Goal: Task Accomplishment & Management: Complete application form

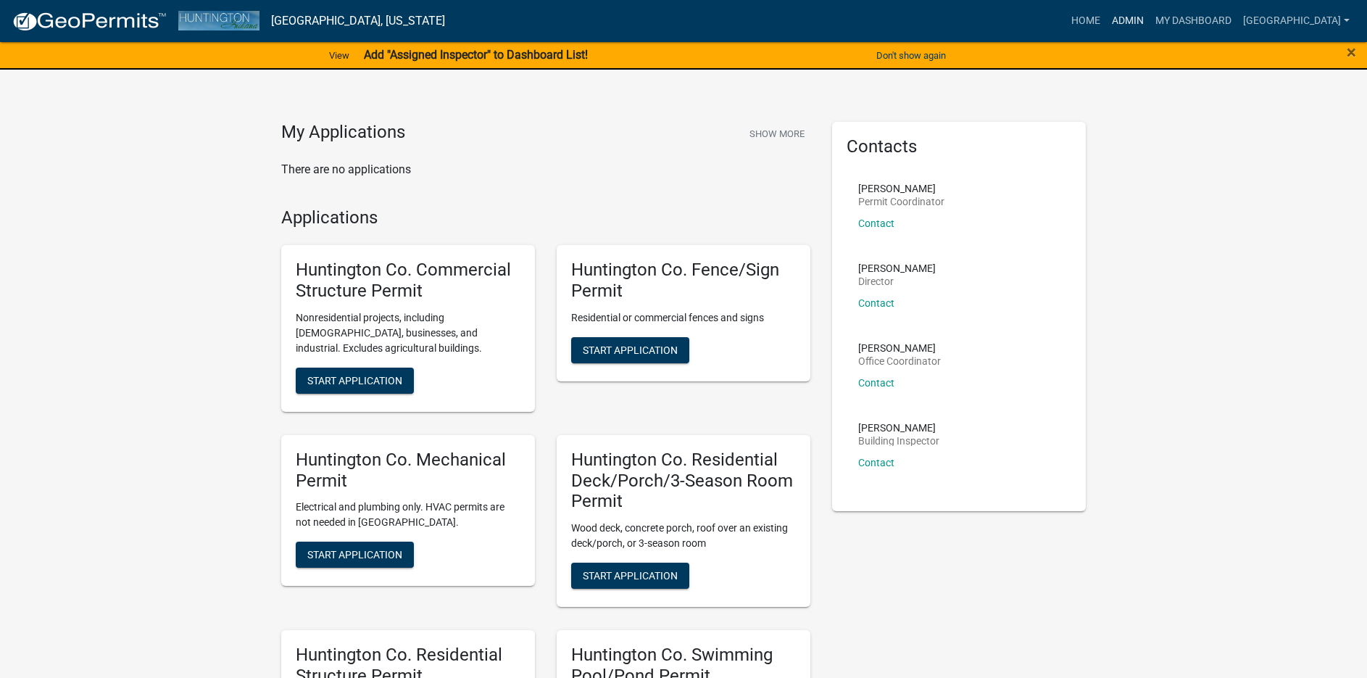
click at [1125, 20] on link "Admin" at bounding box center [1127, 21] width 43 height 28
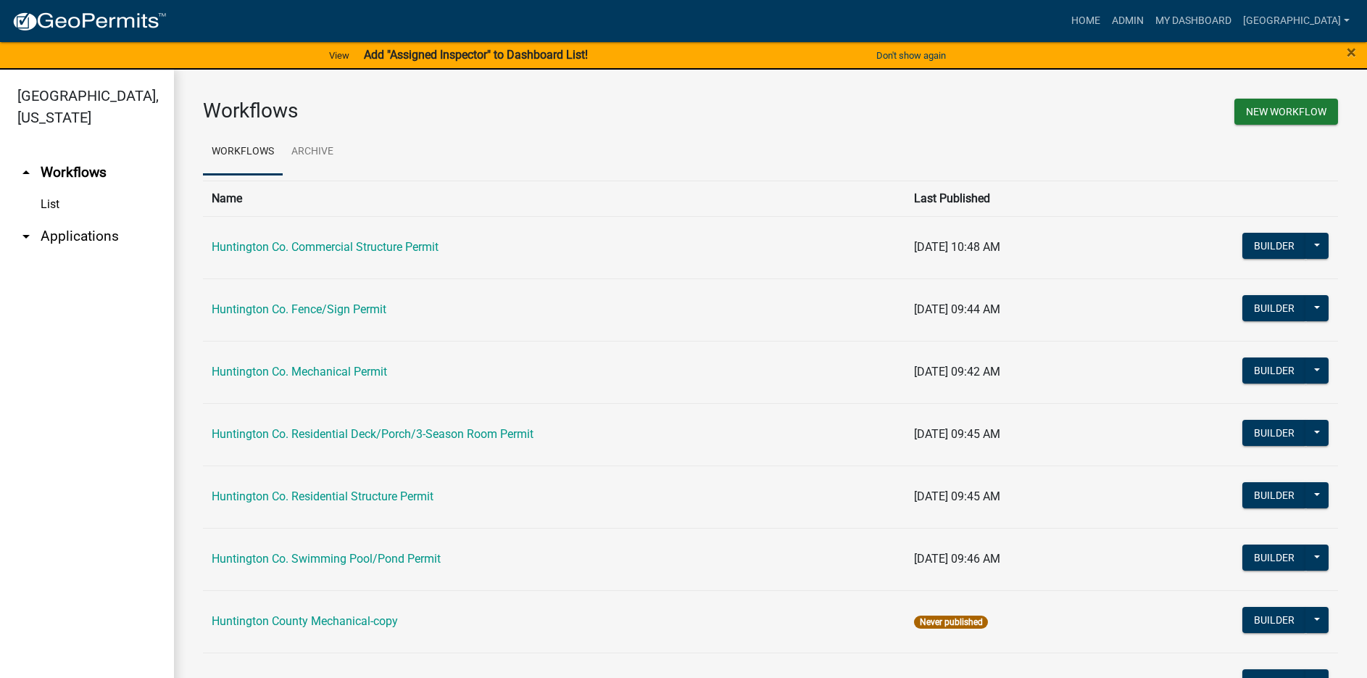
click at [88, 233] on link "arrow_drop_down Applications" at bounding box center [87, 236] width 174 height 35
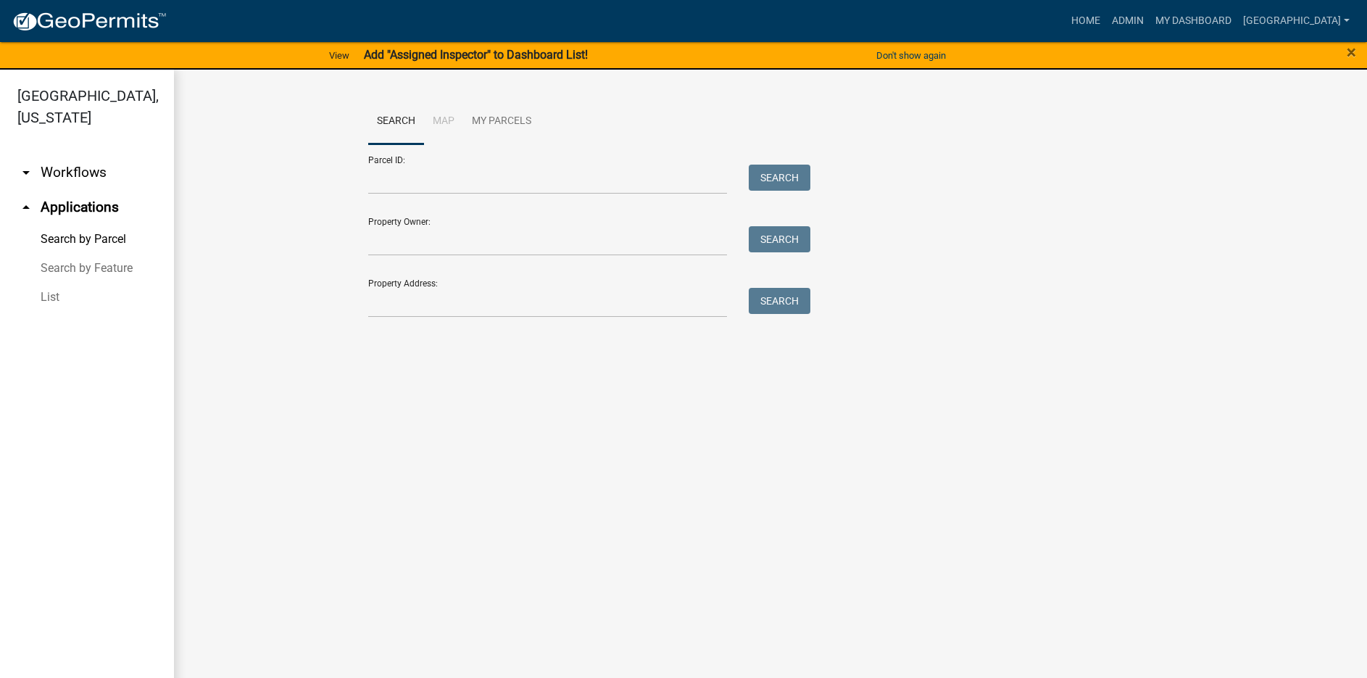
click at [52, 294] on link "List" at bounding box center [87, 297] width 174 height 29
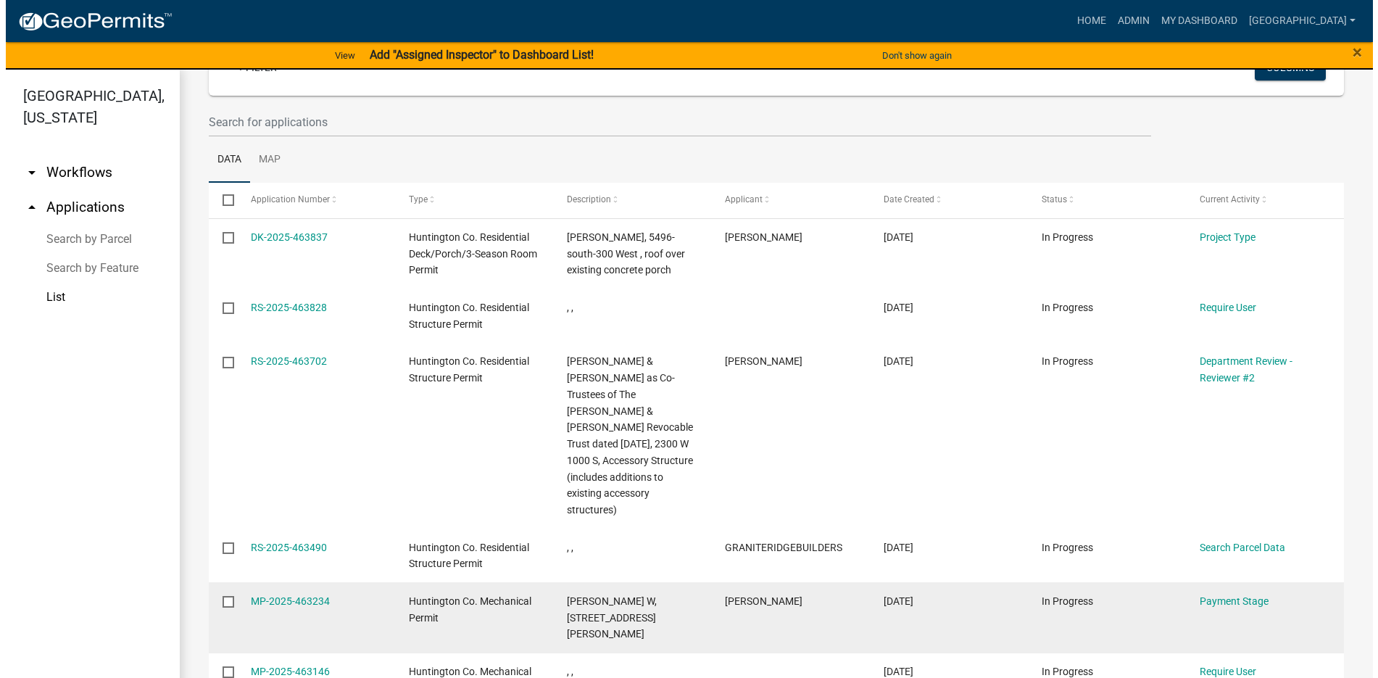
scroll to position [145, 0]
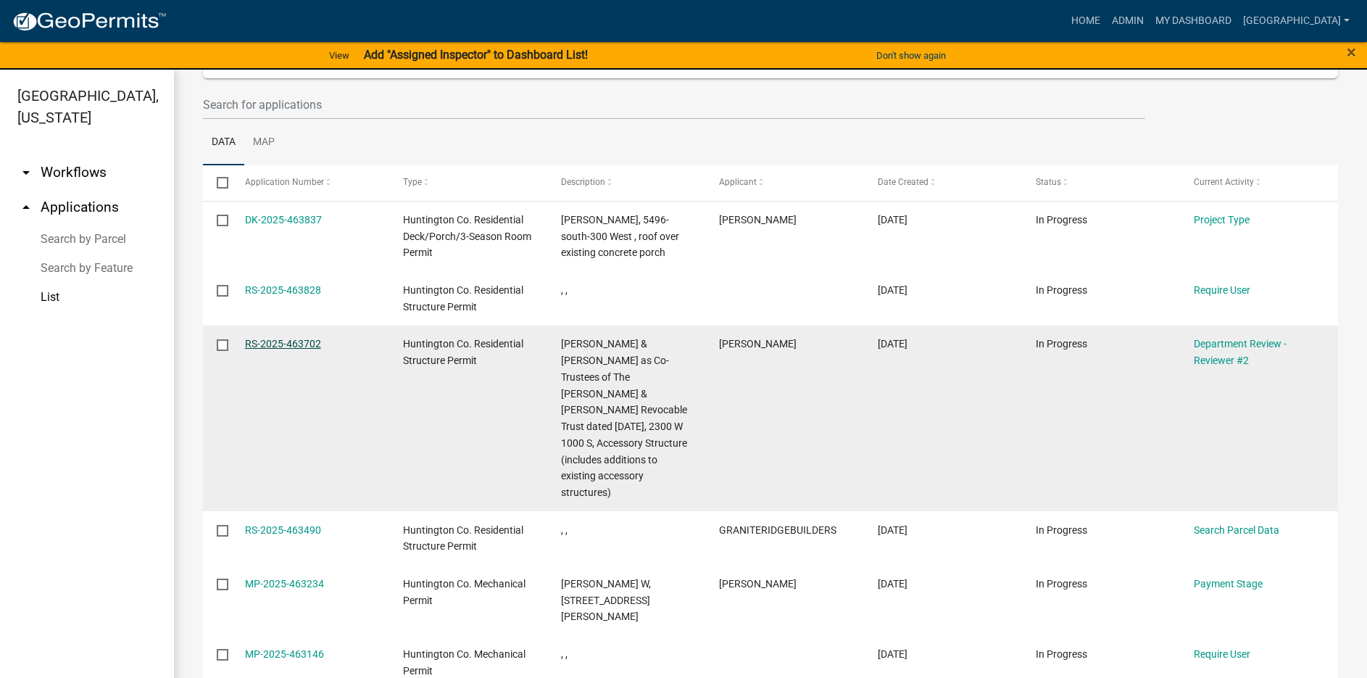
click at [270, 346] on link "RS-2025-463702" at bounding box center [283, 344] width 76 height 12
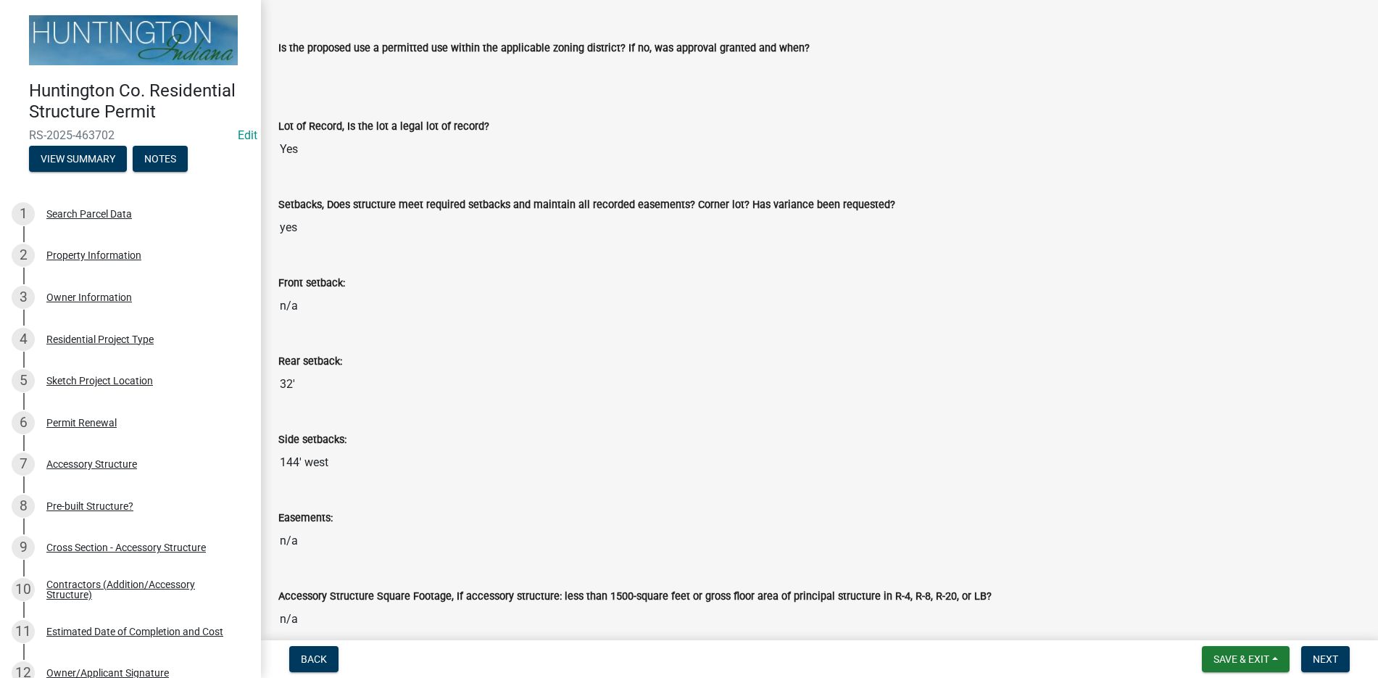
scroll to position [217, 0]
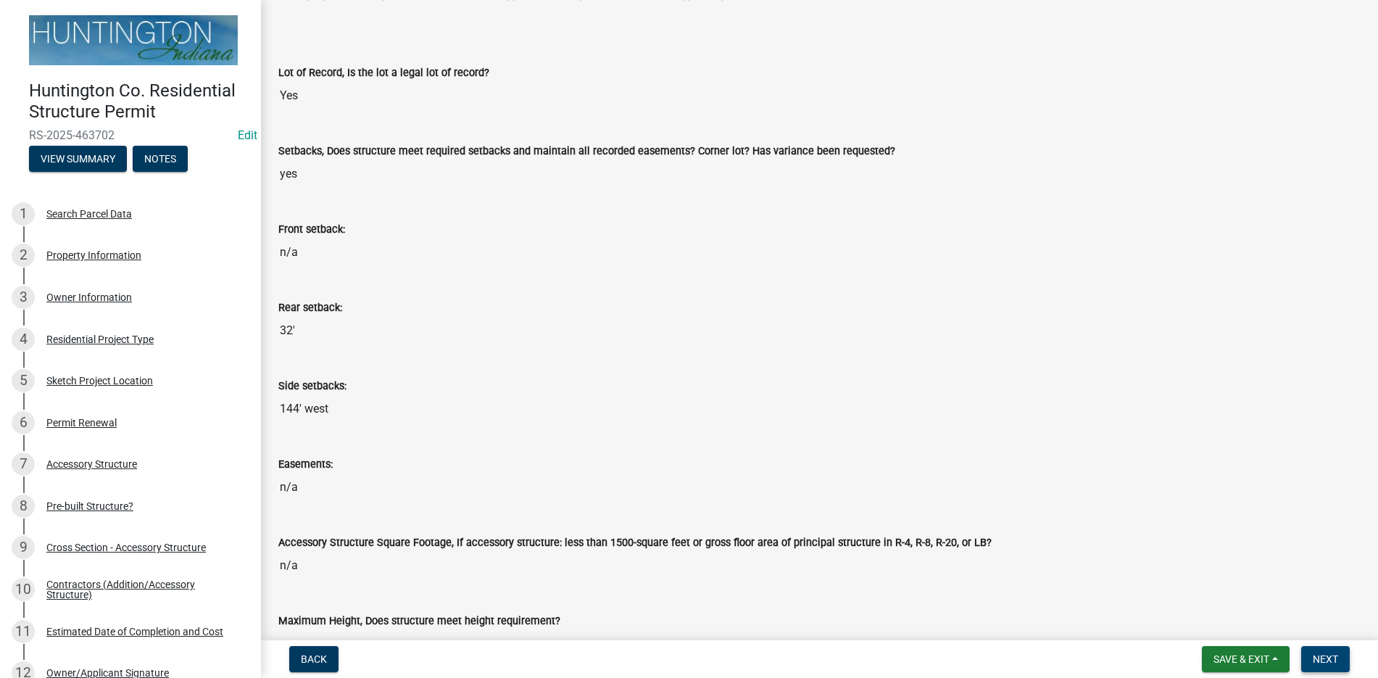
click at [1317, 658] on span "Next" at bounding box center [1325, 659] width 25 height 12
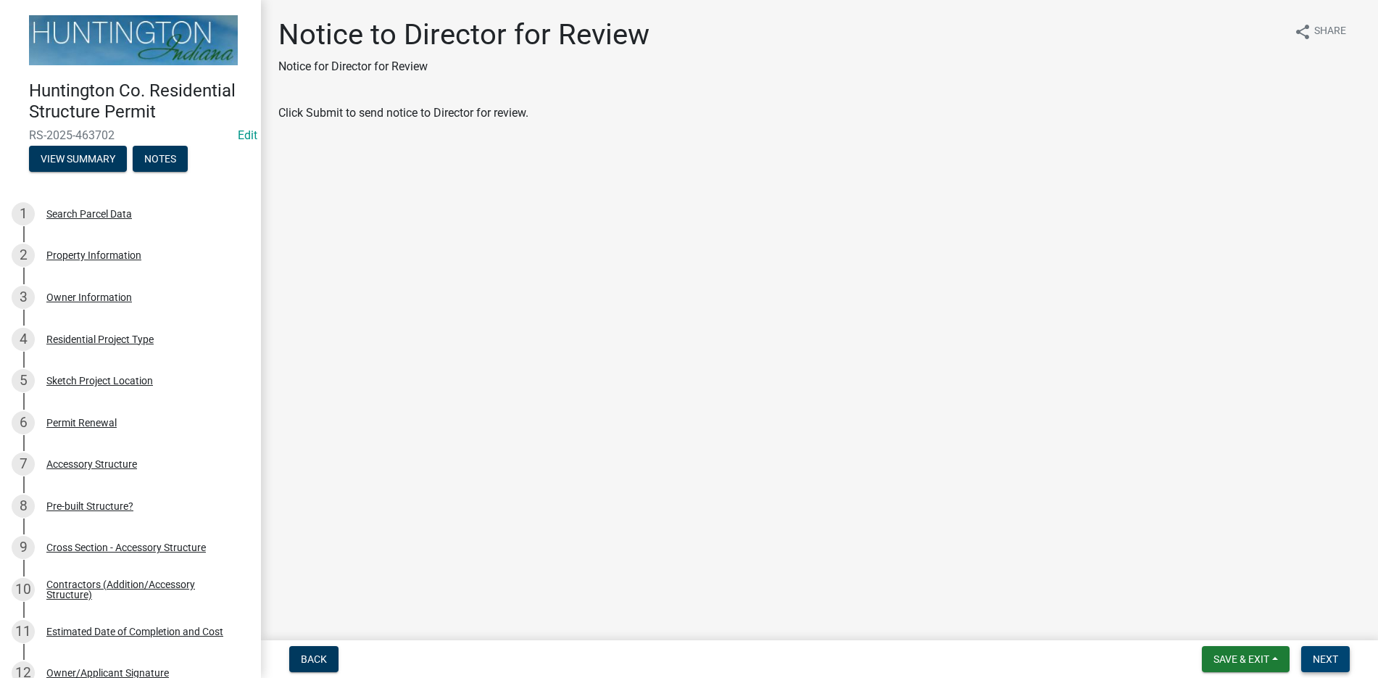
click at [1336, 658] on span "Next" at bounding box center [1325, 659] width 25 height 12
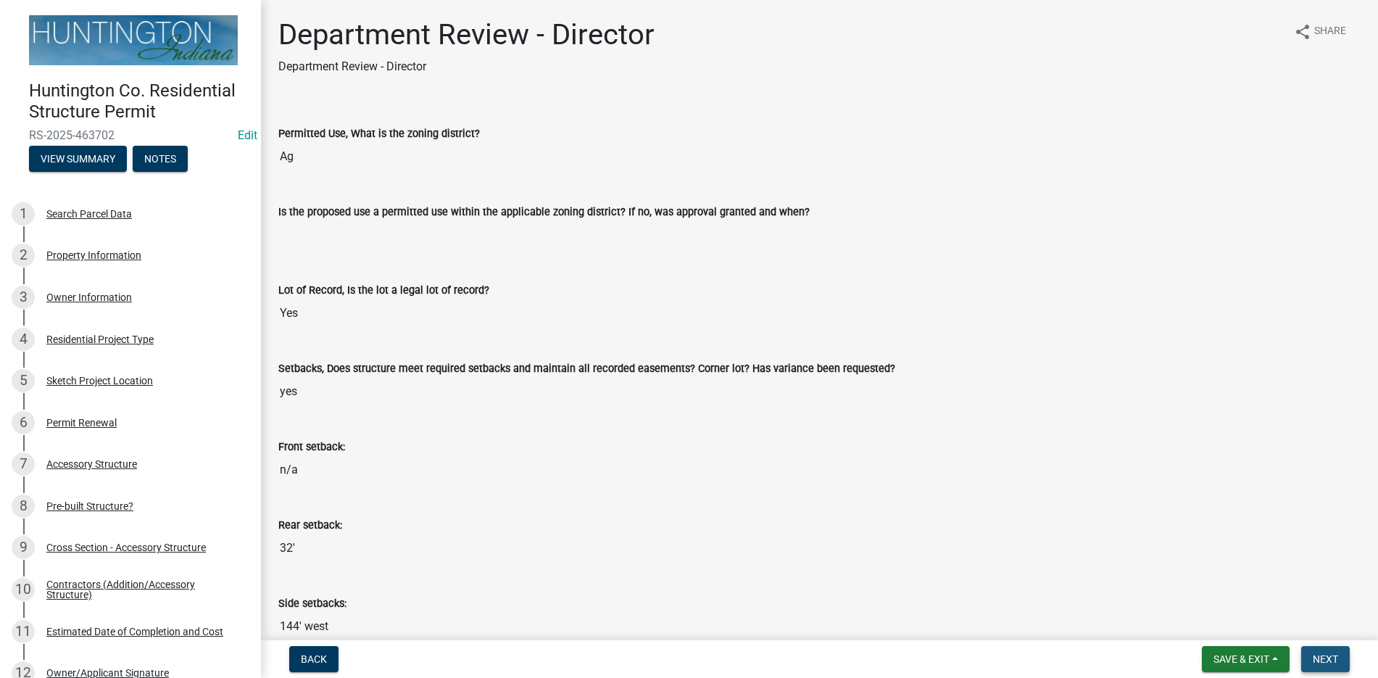
click at [1332, 661] on span "Next" at bounding box center [1325, 659] width 25 height 12
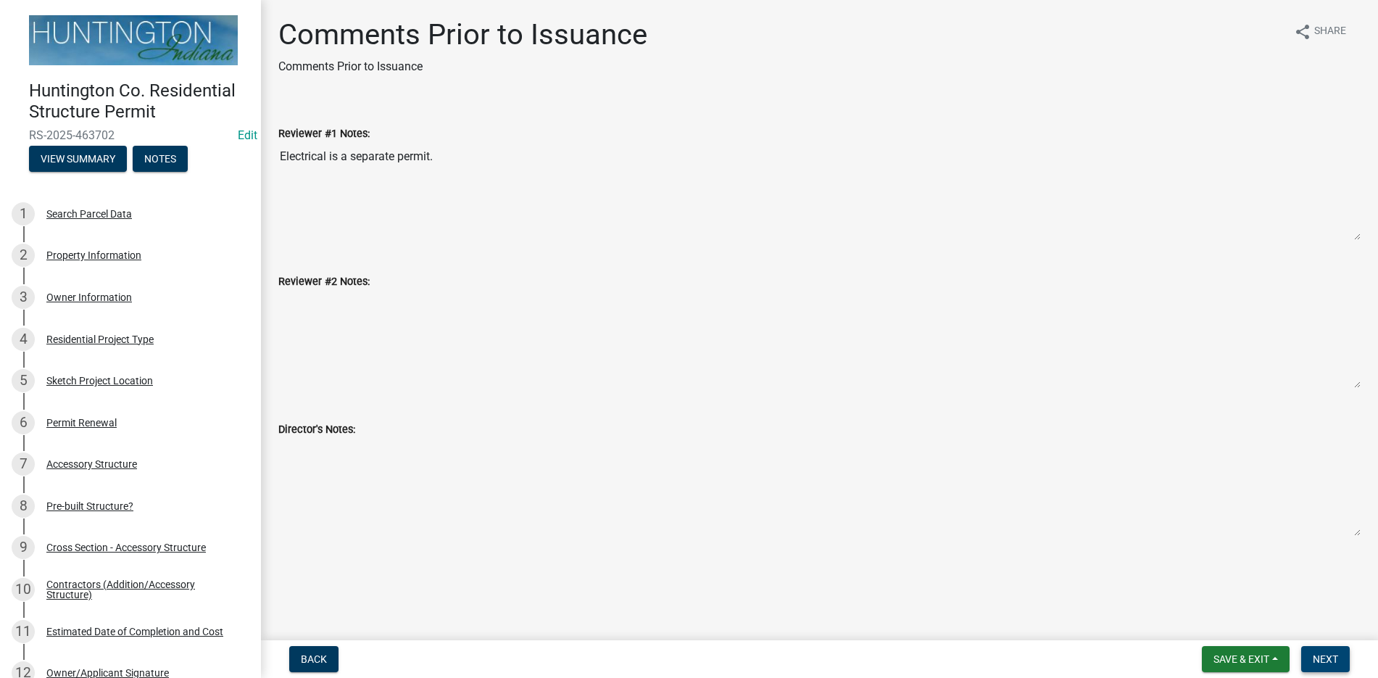
click at [1329, 655] on span "Next" at bounding box center [1325, 659] width 25 height 12
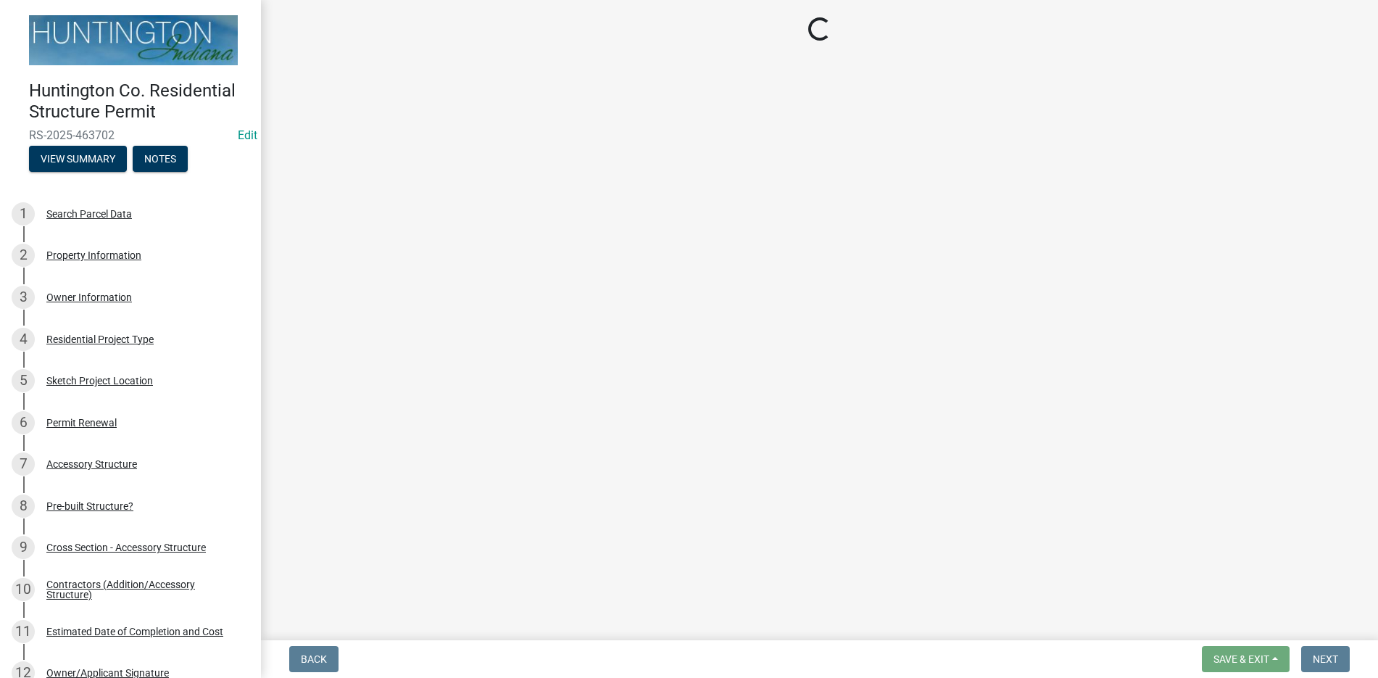
select select "3: 3"
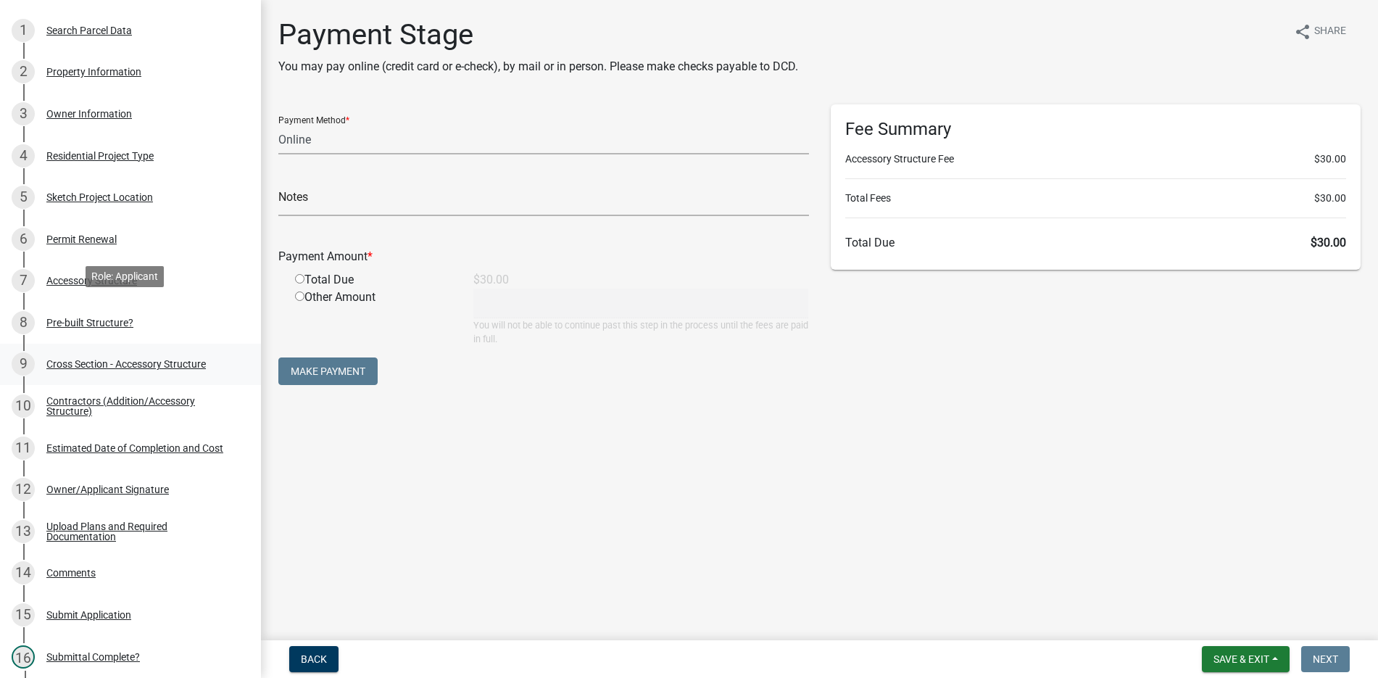
scroll to position [290, 0]
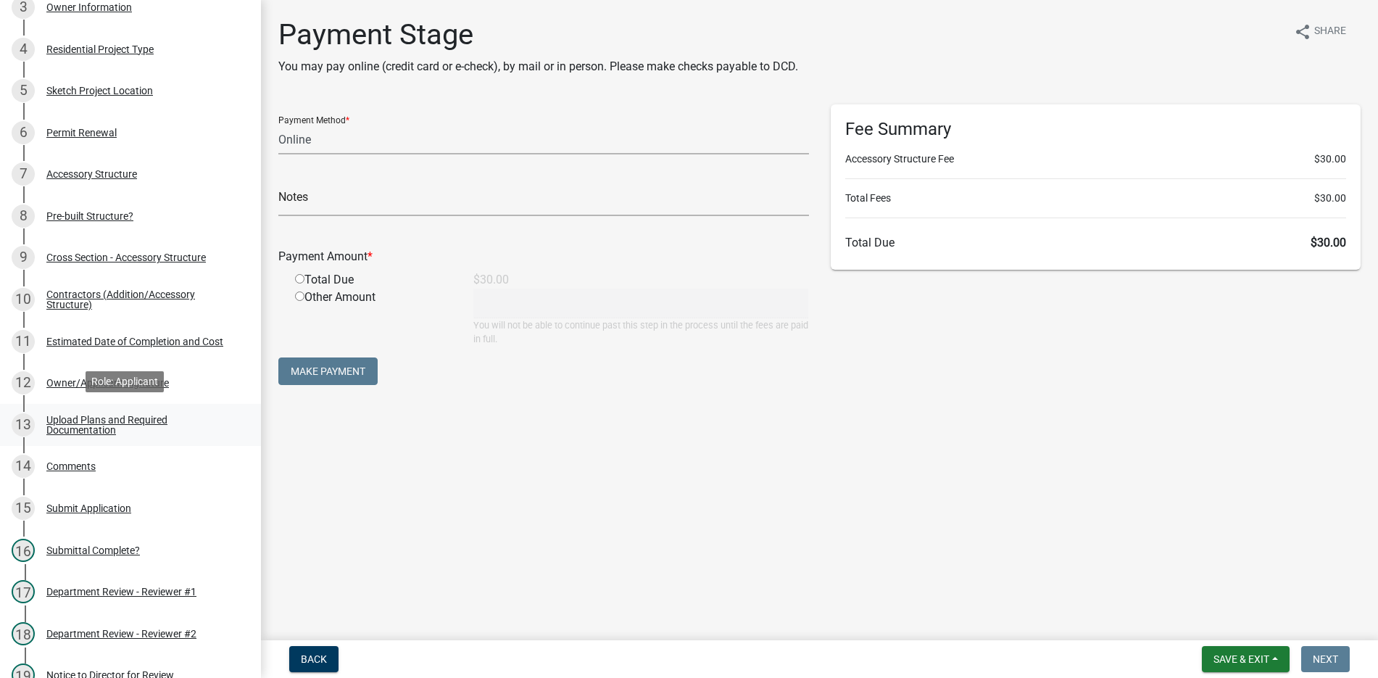
click at [101, 415] on div "Upload Plans and Required Documentation" at bounding box center [141, 425] width 191 height 20
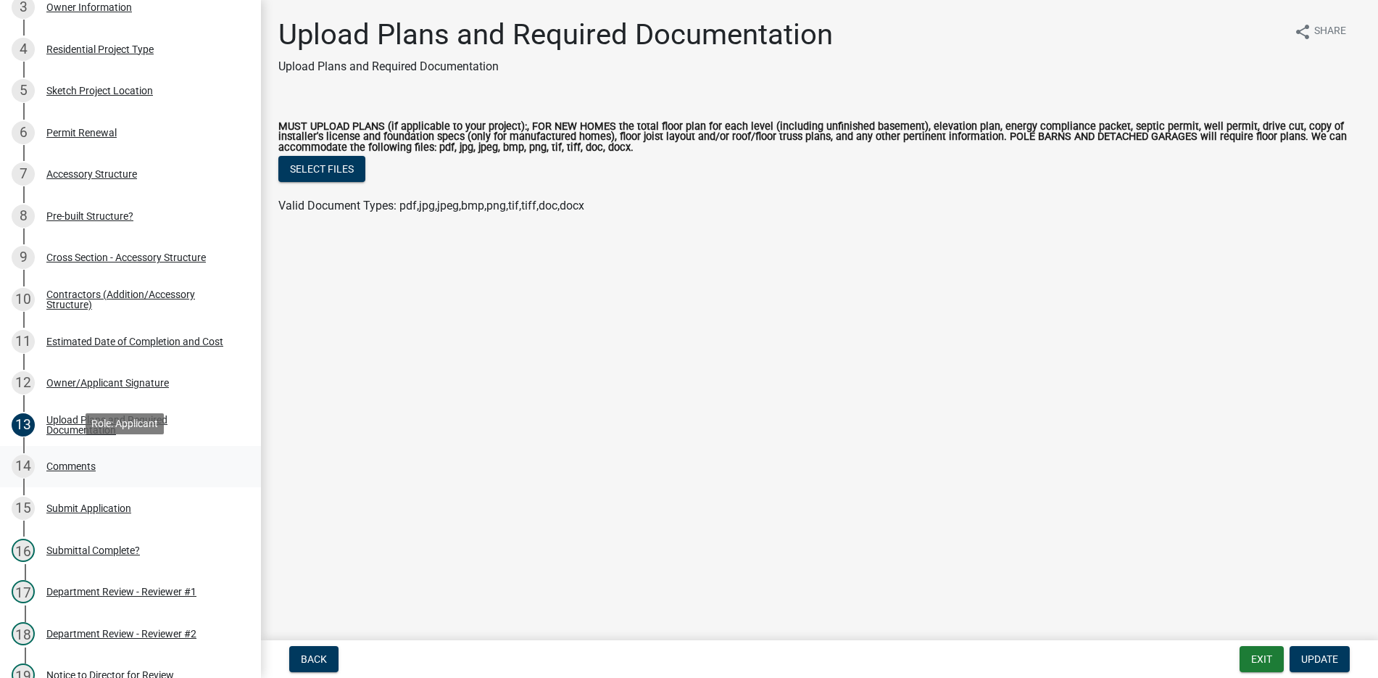
click at [84, 467] on div "Comments" at bounding box center [70, 466] width 49 height 10
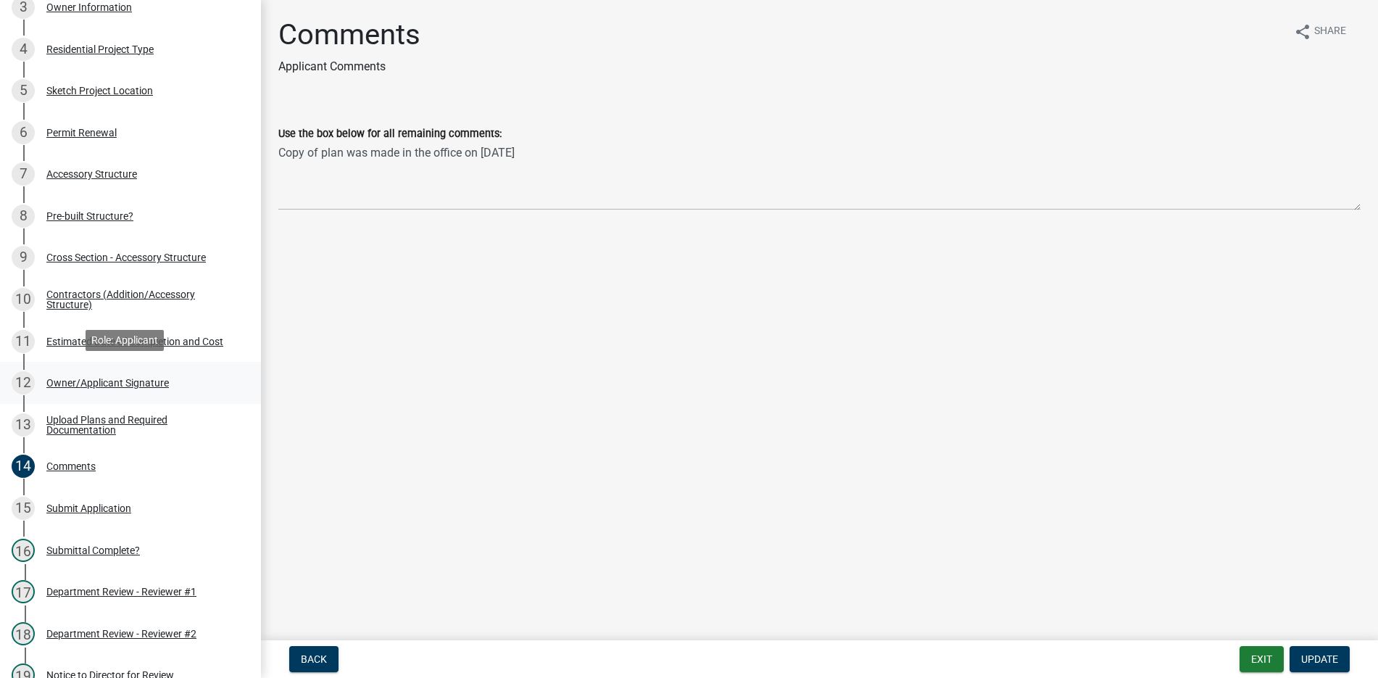
click at [109, 381] on div "Owner/Applicant Signature" at bounding box center [107, 383] width 122 height 10
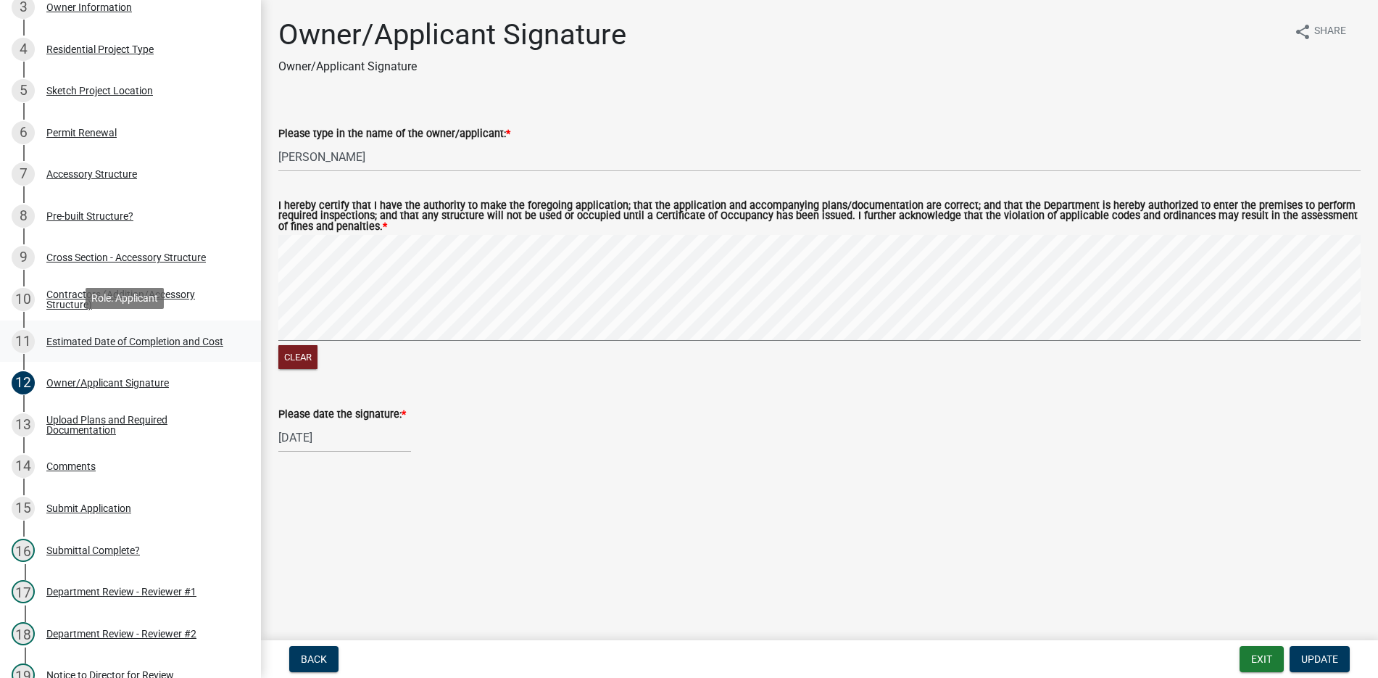
click at [88, 331] on div "11 Estimated Date of Completion and Cost" at bounding box center [125, 341] width 226 height 23
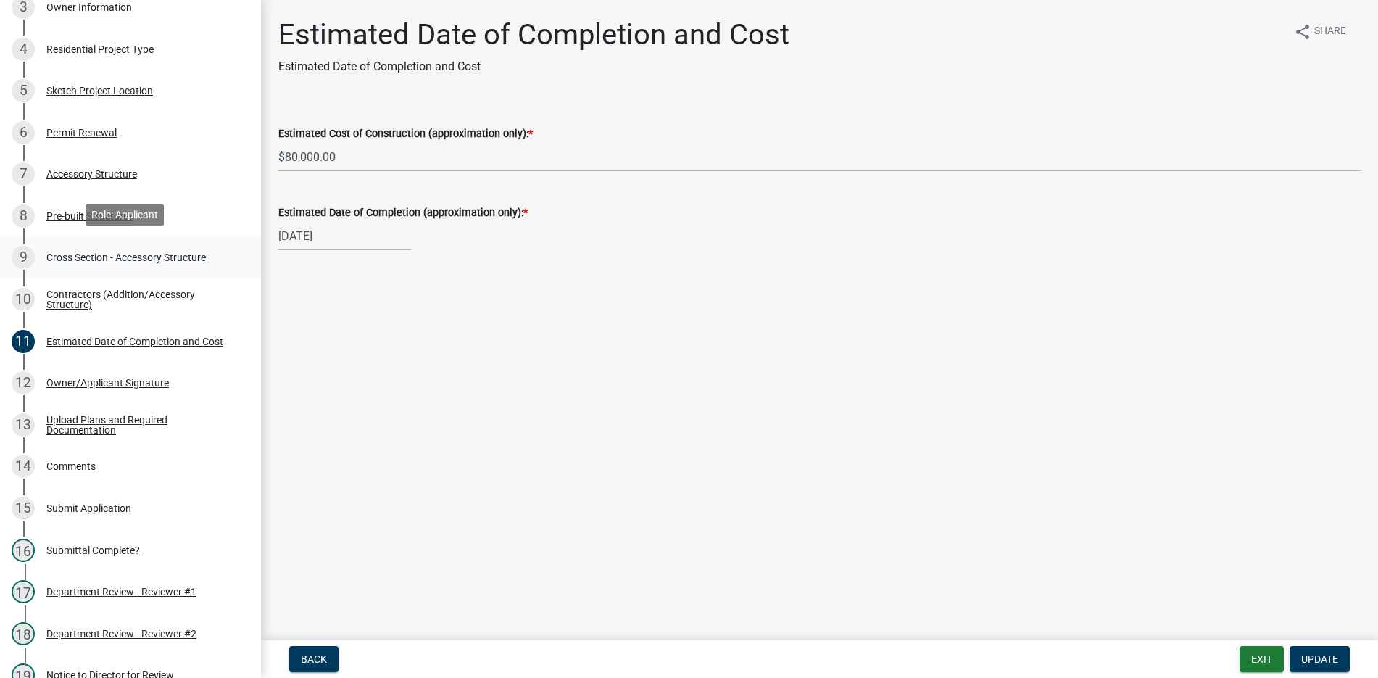
click at [95, 254] on div "Cross Section - Accessory Structure" at bounding box center [125, 257] width 159 height 10
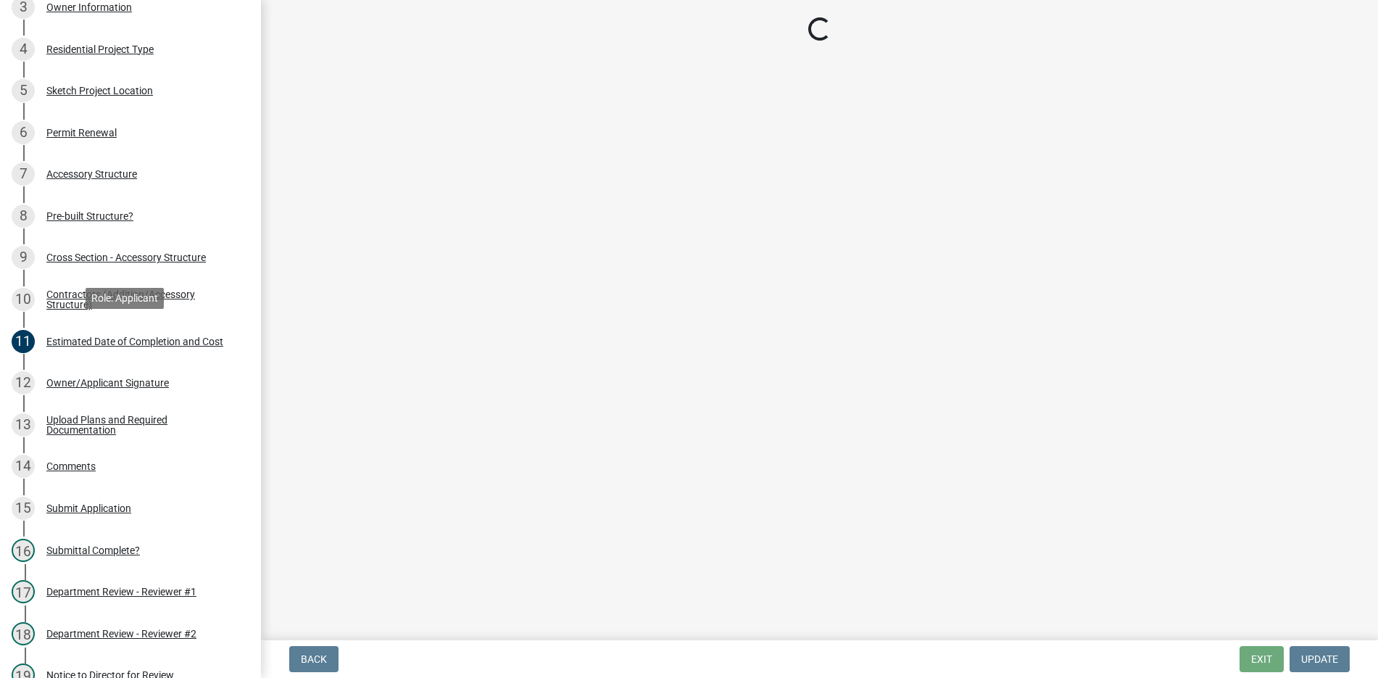
select select "24d4f506-41fa-4939-ac19-17382de83287"
select select "58ed3e0b-1ace-471f-b889-2677fdd8f470"
select select "22f604be-c36a-40f3-9f57-4bbc5c076a1d"
select select "05bcc9c2-cc61-4e54-bfdb-7d80d739f61b"
select select "174524f7-a4fe-45d6-a770-f02cb493cb11"
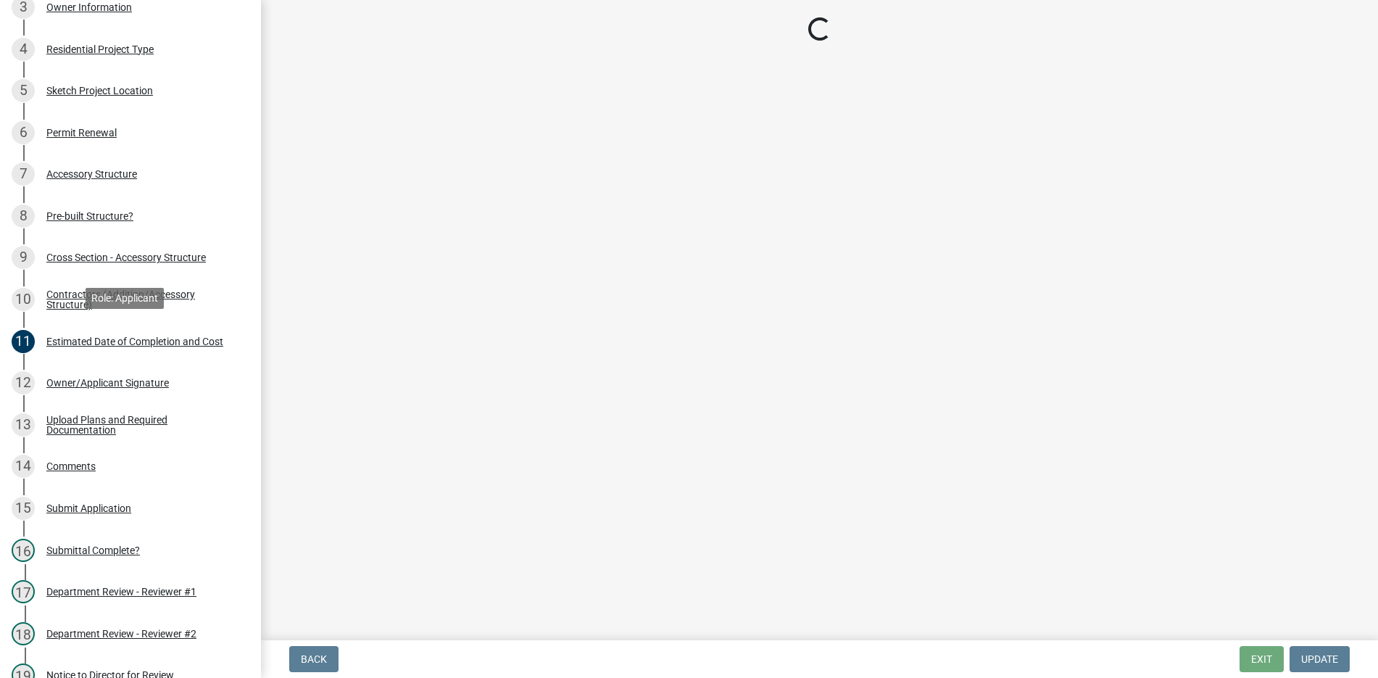
select select "529bc684-12df-48b2-97cd-3e7eb43b3d6a"
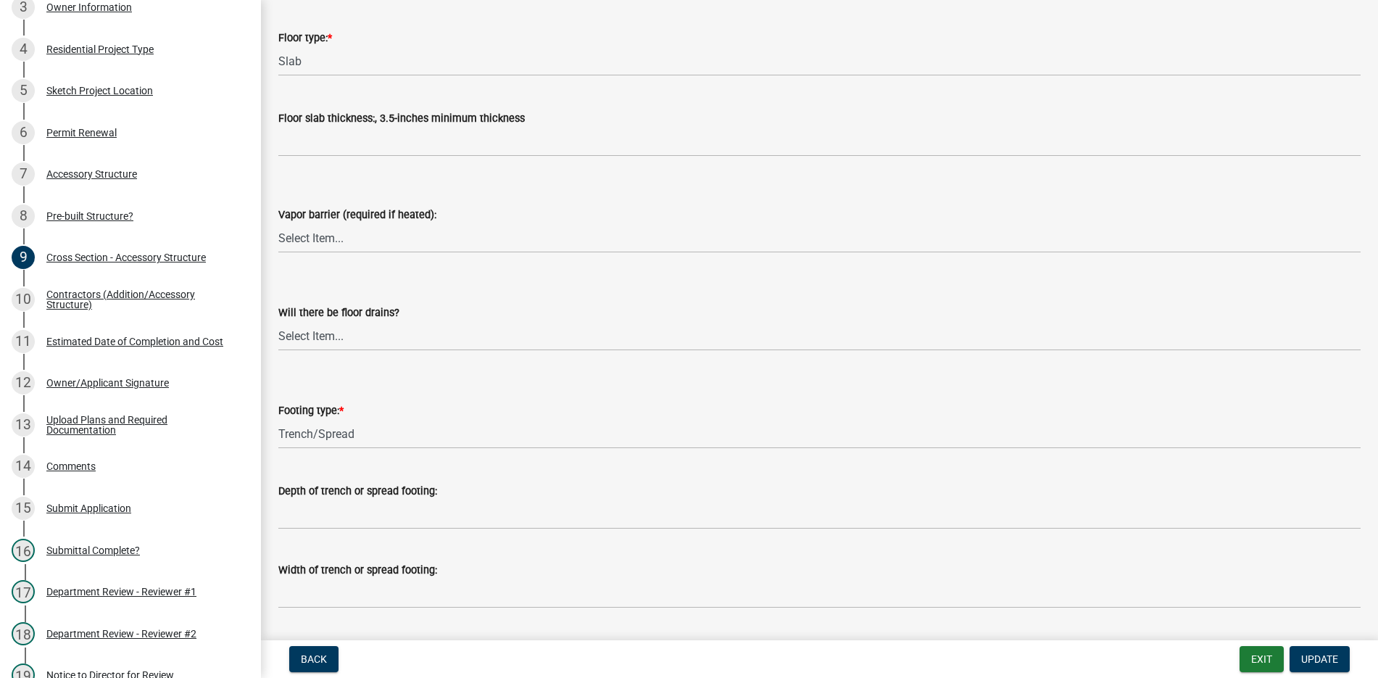
scroll to position [1905, 0]
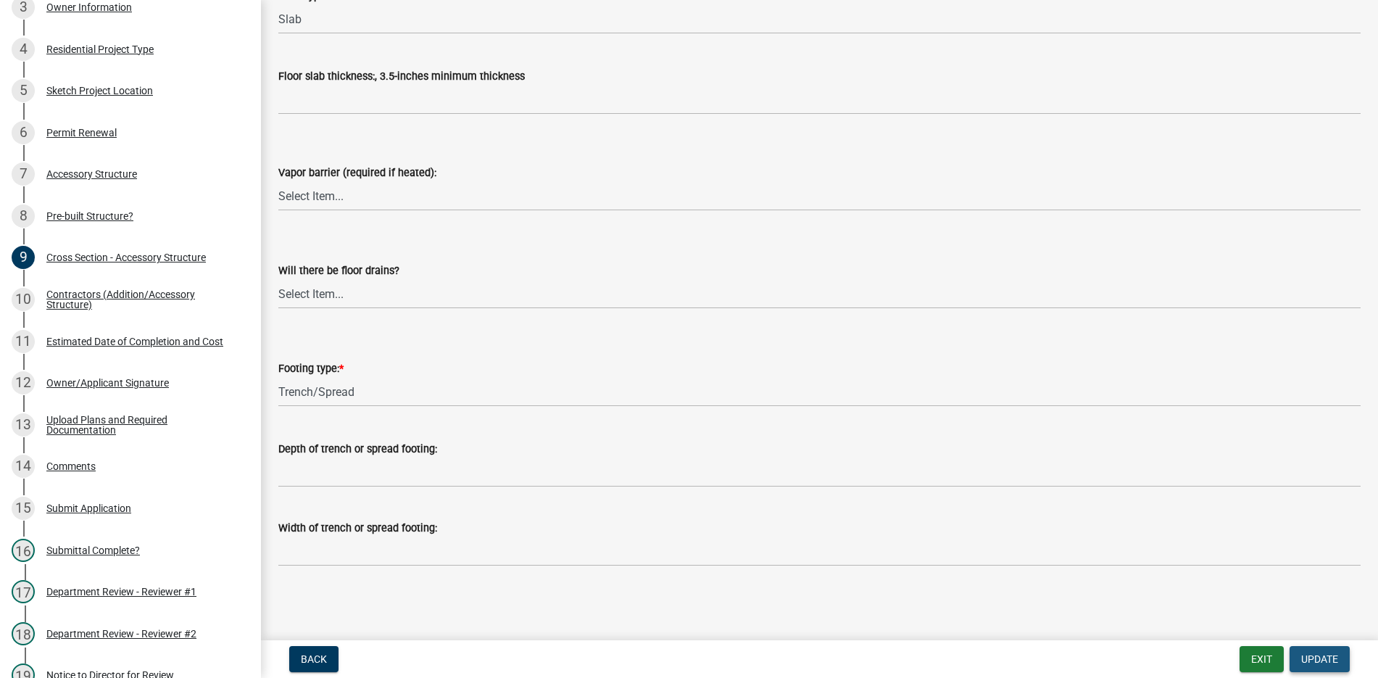
click at [1316, 657] on span "Update" at bounding box center [1319, 659] width 37 height 12
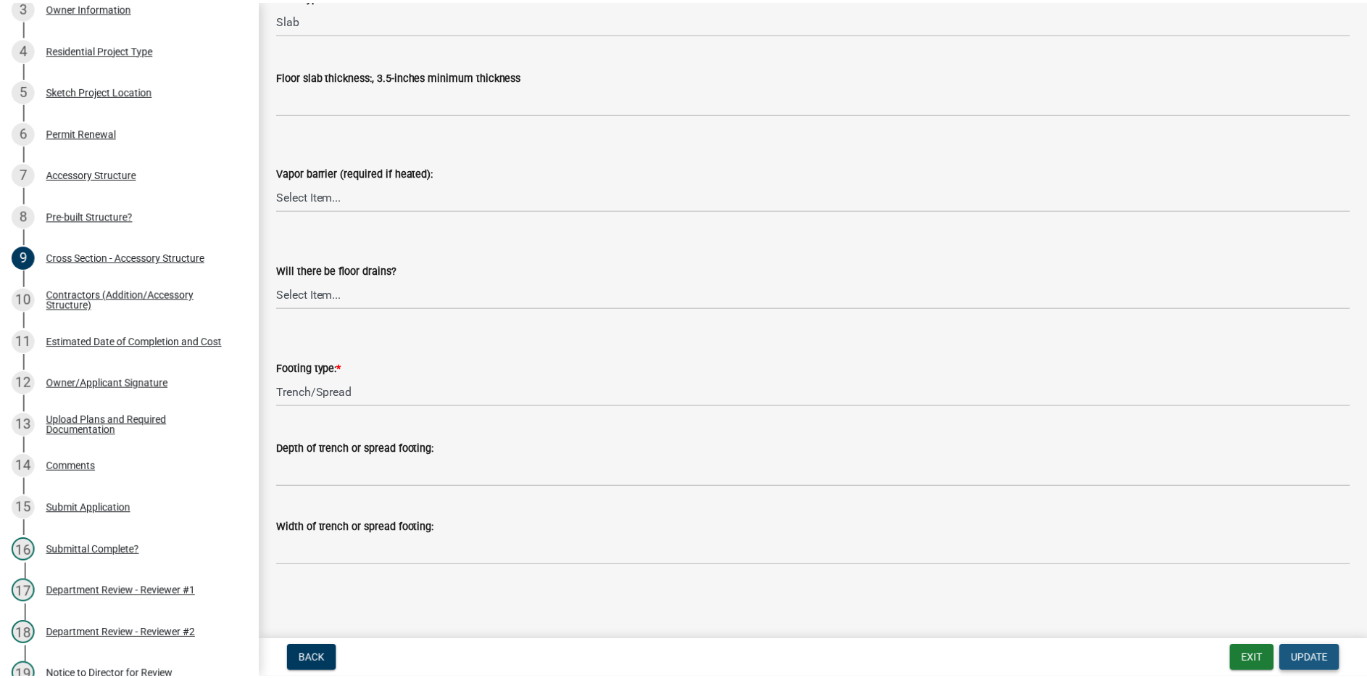
scroll to position [0, 0]
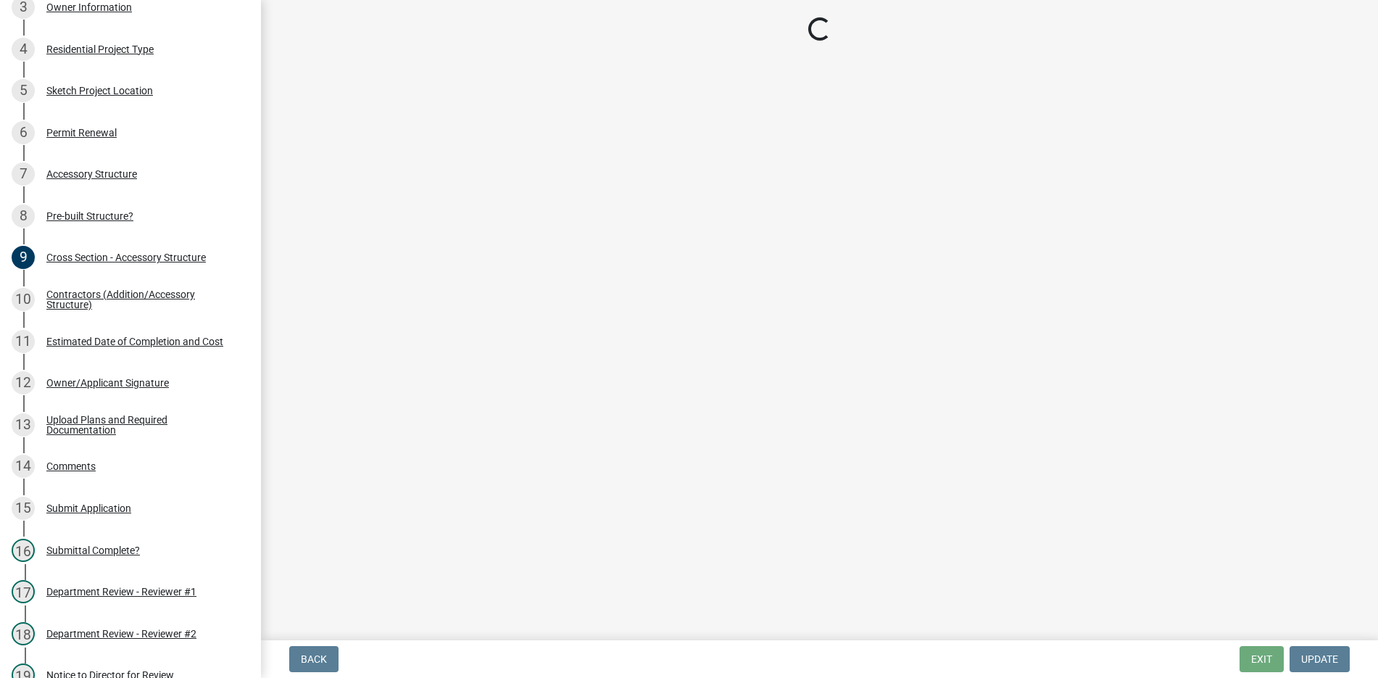
select select "3: 3"
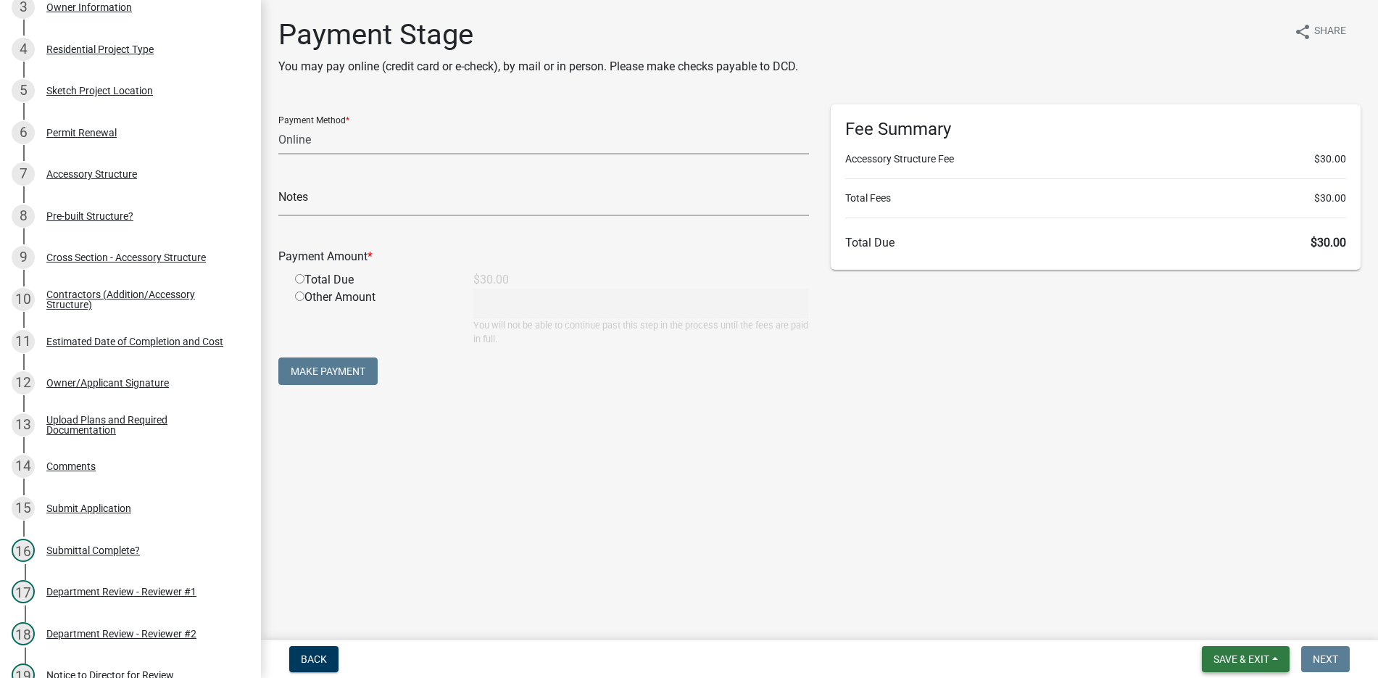
click at [1252, 655] on span "Save & Exit" at bounding box center [1241, 659] width 56 height 12
click at [1219, 622] on button "Save & Exit" at bounding box center [1231, 621] width 116 height 35
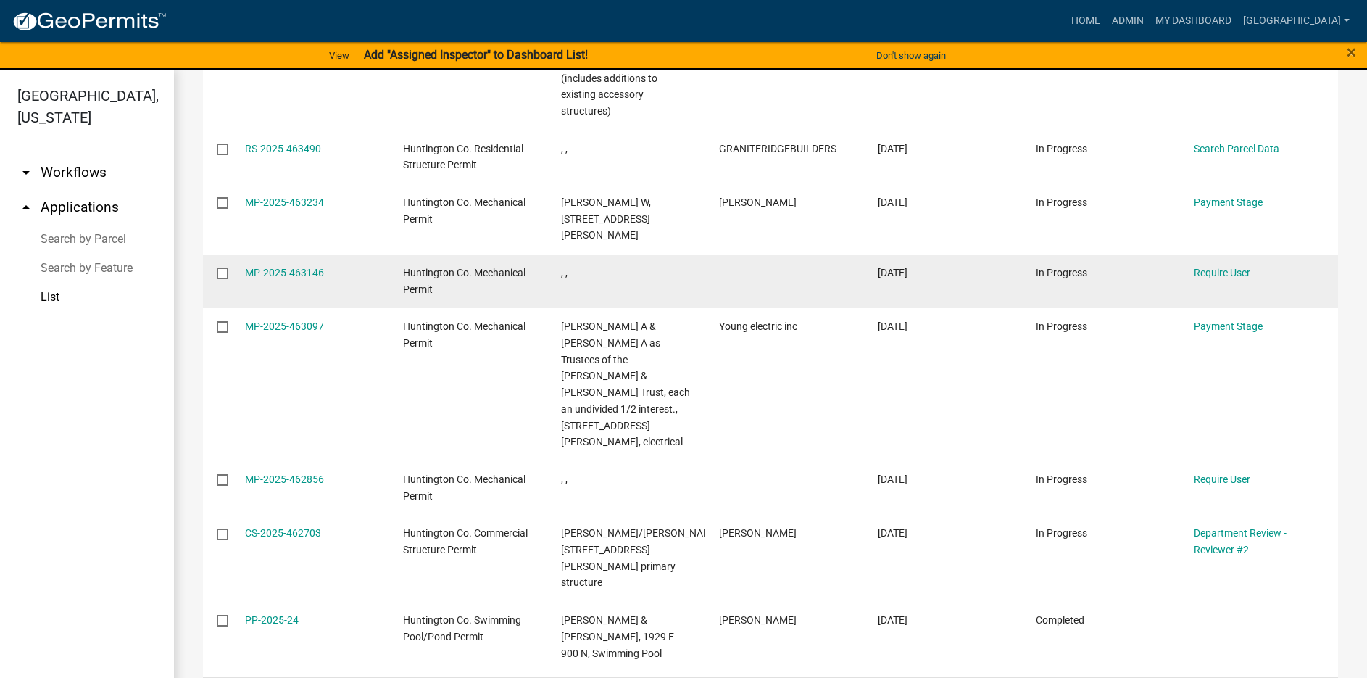
scroll to position [536, 0]
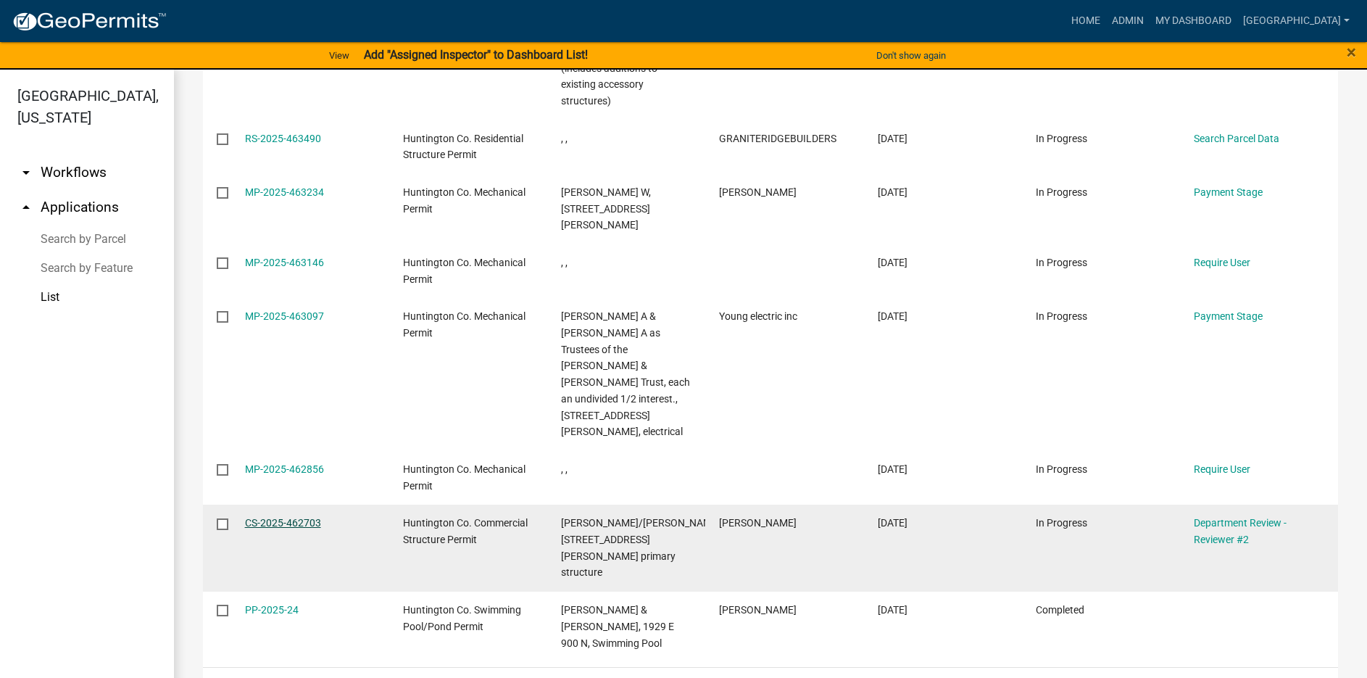
click at [282, 517] on link "CS-2025-462703" at bounding box center [283, 523] width 76 height 12
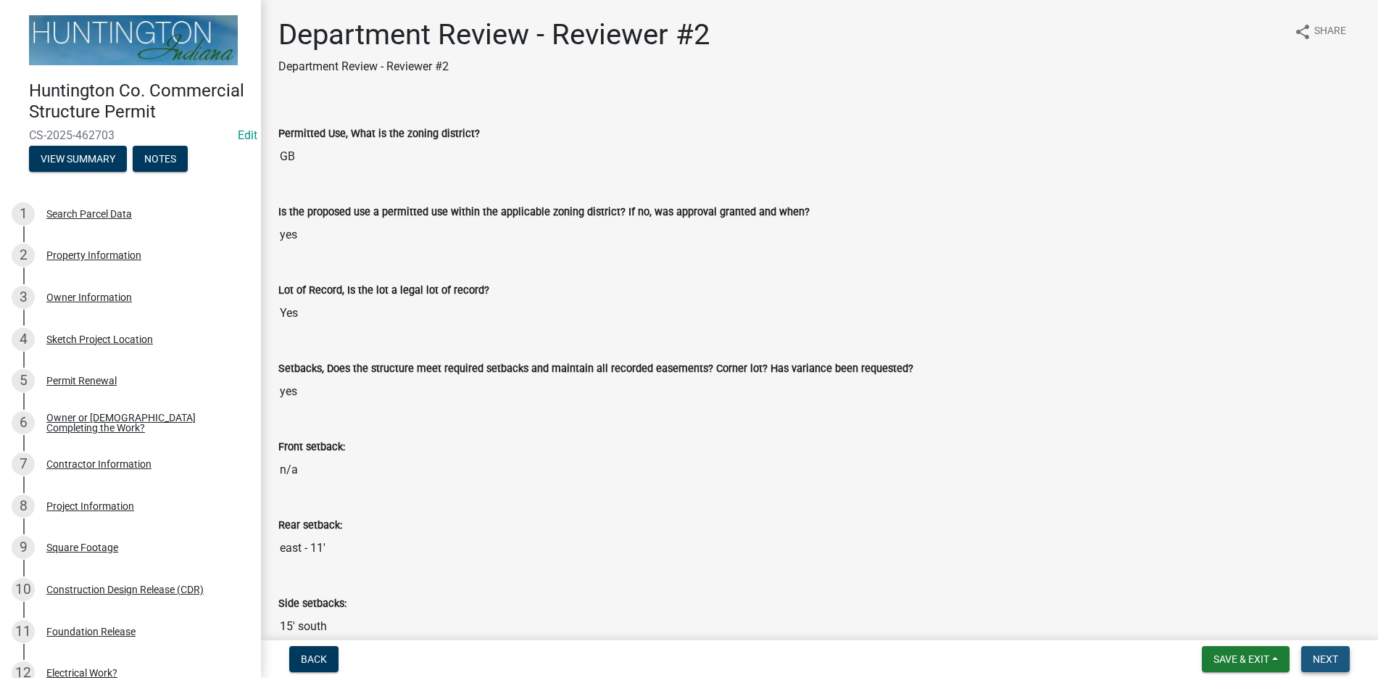
click at [1324, 651] on button "Next" at bounding box center [1325, 659] width 49 height 26
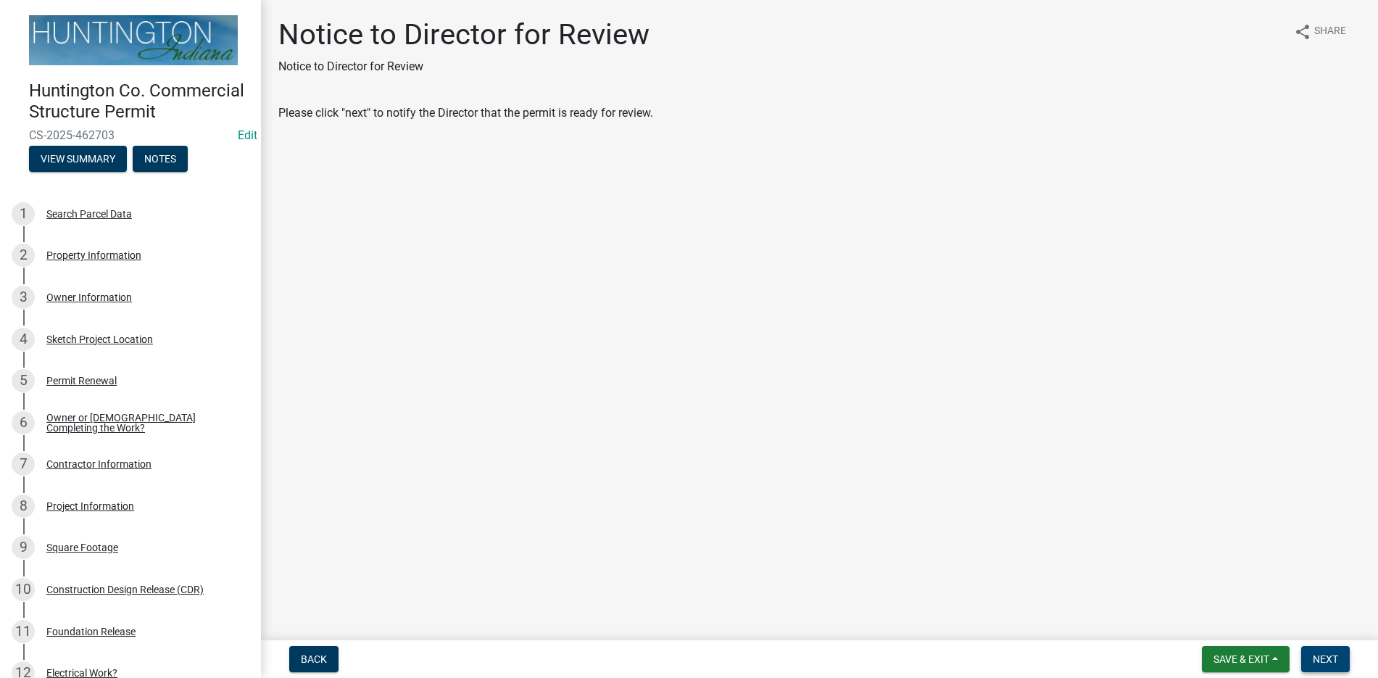
click at [1336, 655] on span "Next" at bounding box center [1325, 659] width 25 height 12
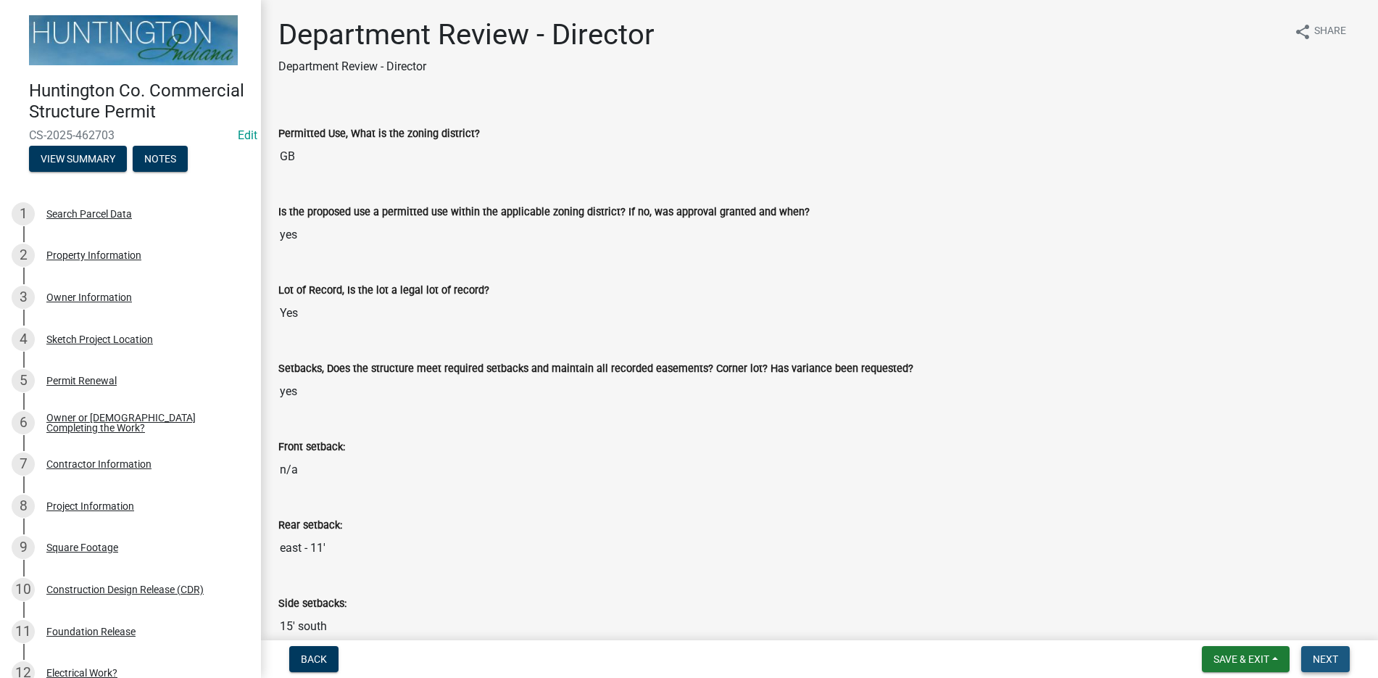
click at [1320, 655] on span "Next" at bounding box center [1325, 659] width 25 height 12
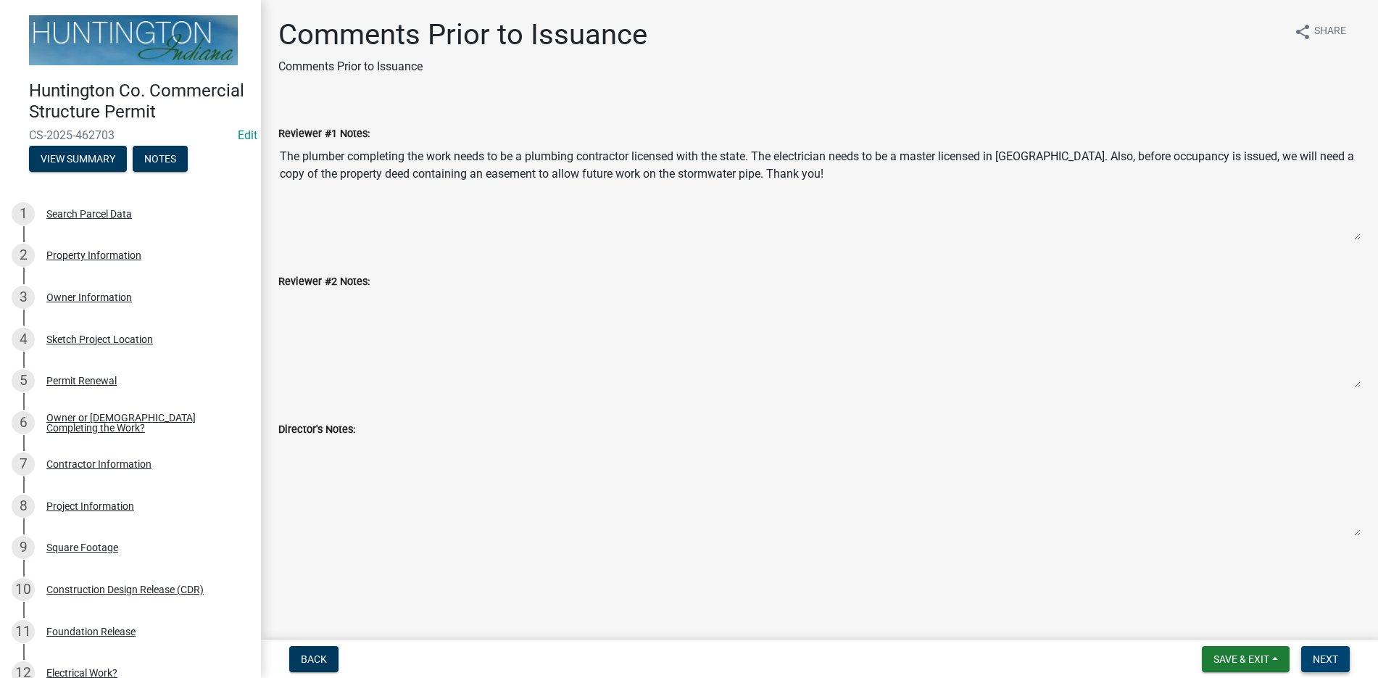
click at [1316, 653] on span "Next" at bounding box center [1325, 659] width 25 height 12
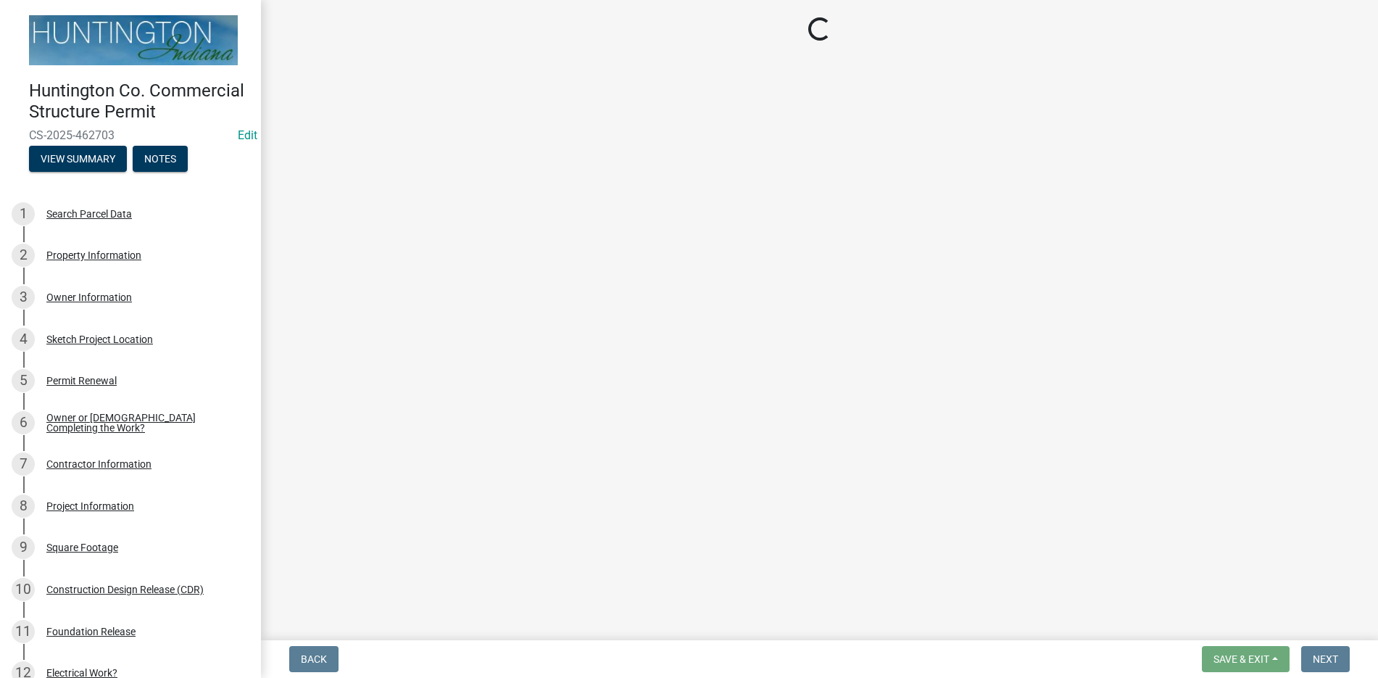
select select "3: 3"
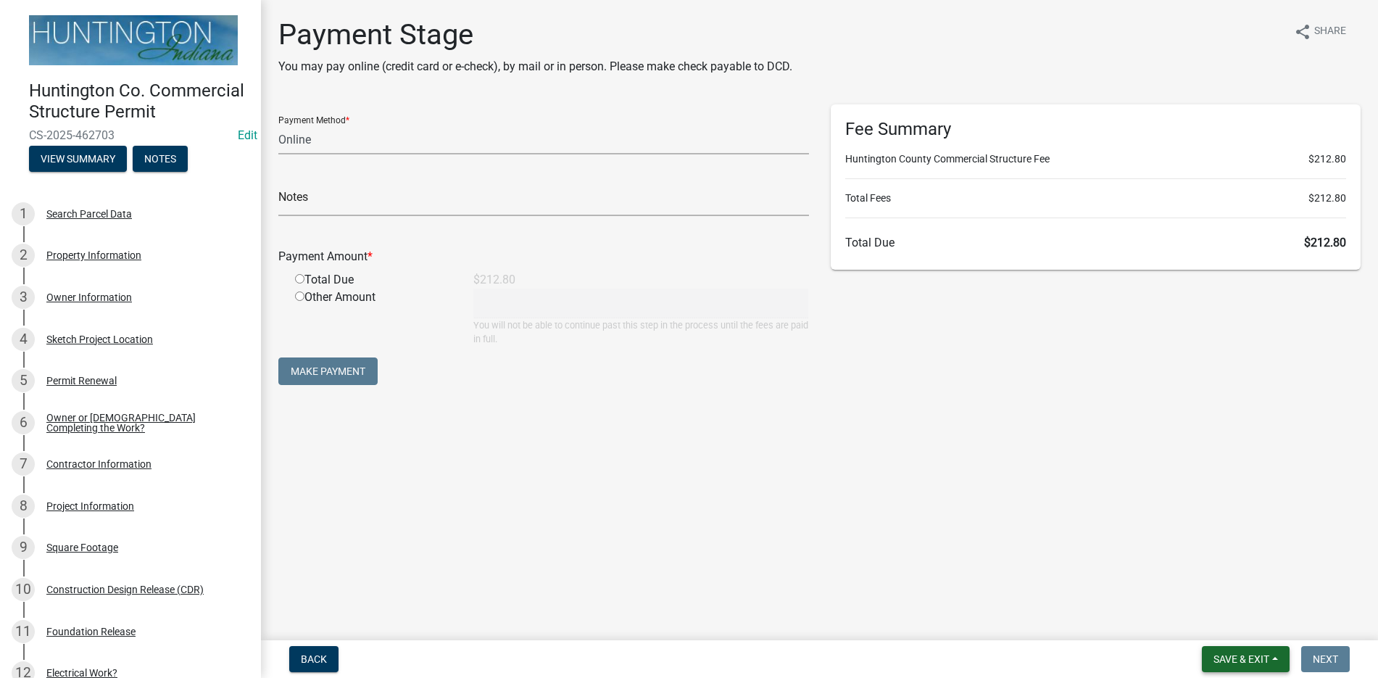
click at [1247, 655] on span "Save & Exit" at bounding box center [1241, 659] width 56 height 12
click at [1219, 624] on button "Save & Exit" at bounding box center [1231, 621] width 116 height 35
